Goal: Browse casually

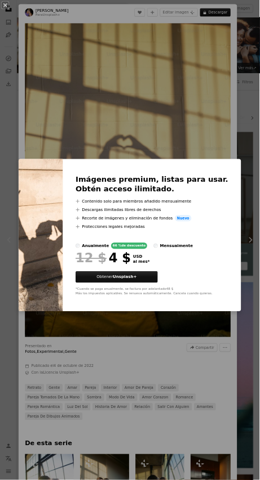
scroll to position [1602, 0]
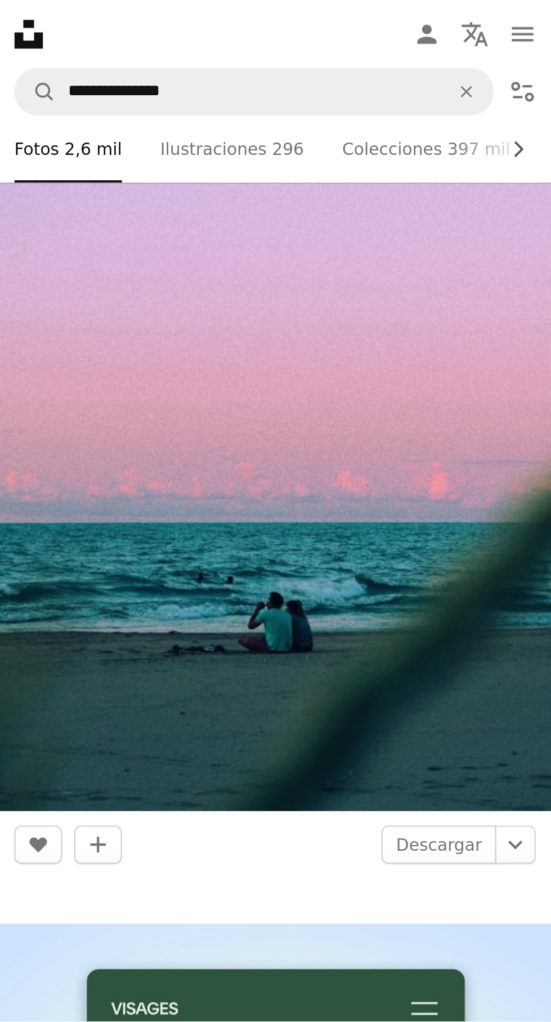
scroll to position [743, 0]
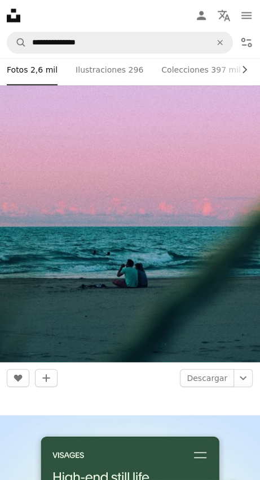
click at [204, 258] on img at bounding box center [130, 146] width 260 height 432
